Goal: Register for event/course

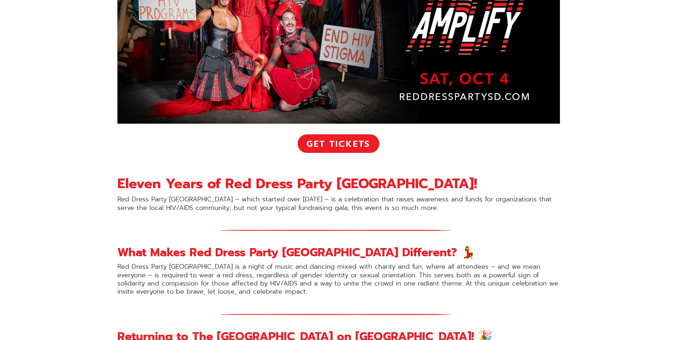
scroll to position [285, 0]
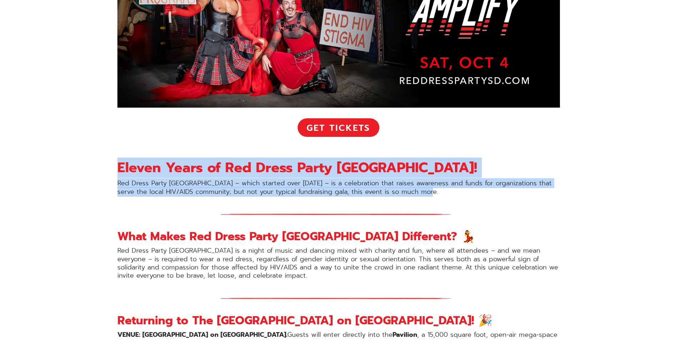
drag, startPoint x: 417, startPoint y: 192, endPoint x: 117, endPoint y: 173, distance: 300.7
drag, startPoint x: 117, startPoint y: 173, endPoint x: 149, endPoint y: 171, distance: 31.8
copy div "Eleven Years of Red Dress Party [GEOGRAPHIC_DATA]! Red Dress Party [GEOGRAPHIC_…"
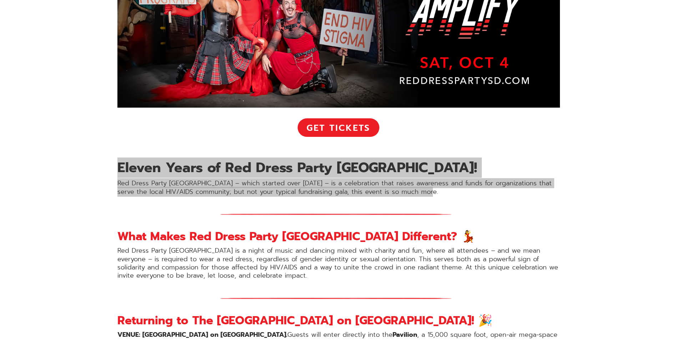
scroll to position [321, 0]
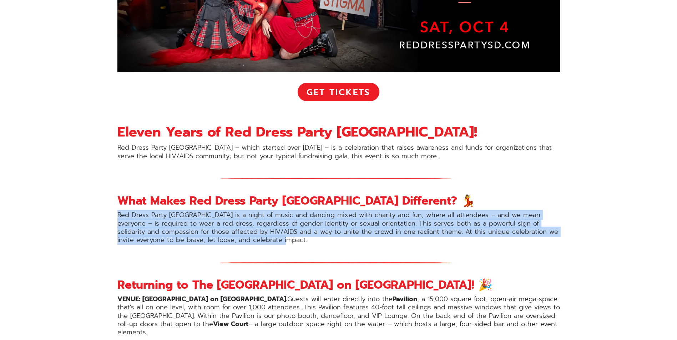
drag, startPoint x: 266, startPoint y: 239, endPoint x: 115, endPoint y: 216, distance: 152.7
drag, startPoint x: 115, startPoint y: 216, endPoint x: 127, endPoint y: 216, distance: 12.1
copy p "Red Dress Party [GEOGRAPHIC_DATA] is a night of music and dancing mixed with ch…"
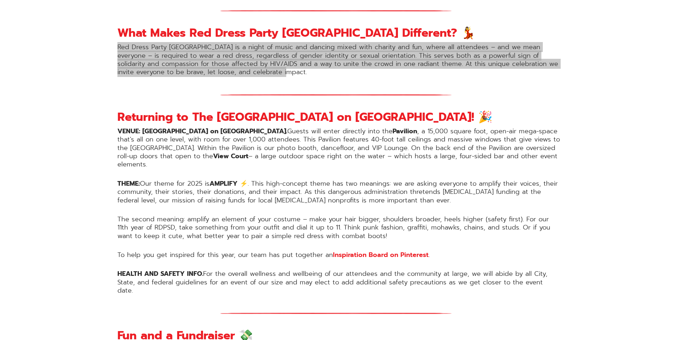
scroll to position [500, 0]
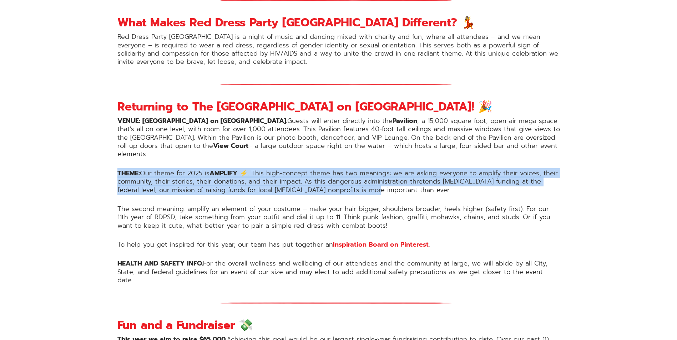
drag, startPoint x: 384, startPoint y: 182, endPoint x: 113, endPoint y: 167, distance: 270.9
drag, startPoint x: 113, startPoint y: 167, endPoint x: 130, endPoint y: 166, distance: 17.1
copy p "THEME: Our theme for 2025 is AMPLIFY ⚡️ . This high-concept theme has two meani…"
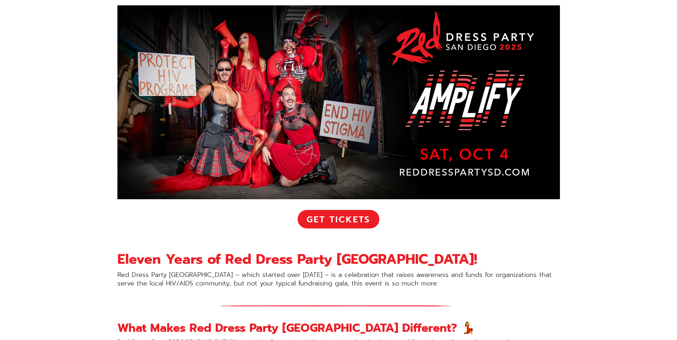
scroll to position [178, 0]
